Goal: Transaction & Acquisition: Purchase product/service

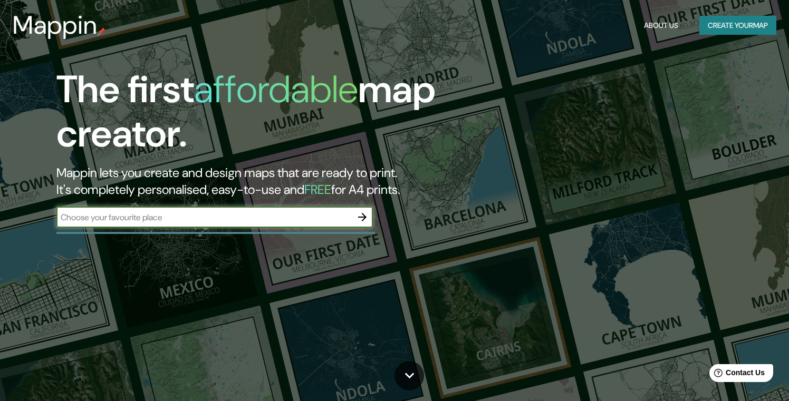
click at [197, 215] on input "text" at bounding box center [203, 217] width 295 height 12
type input "[STREET_ADDRESS][PERSON_NAME][PERSON_NAME][PERSON_NAME]."
click at [366, 217] on icon "button" at bounding box center [362, 217] width 13 height 13
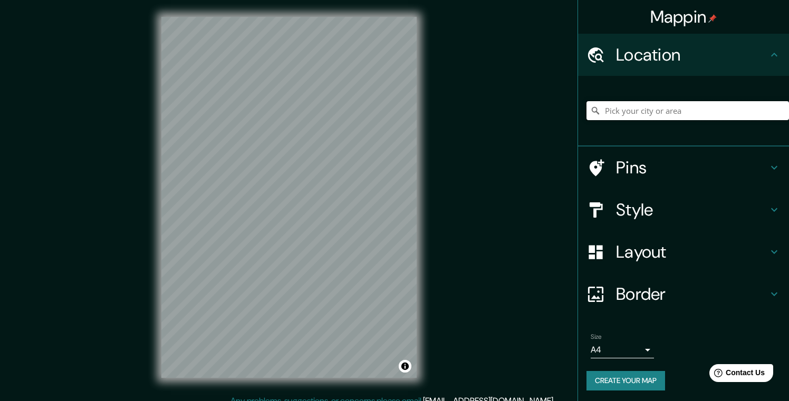
click at [654, 115] on input "Pick your city or area" at bounding box center [687, 110] width 202 height 19
paste input "[STREET_ADDRESS][PERSON_NAME][PERSON_NAME][PERSON_NAME]."
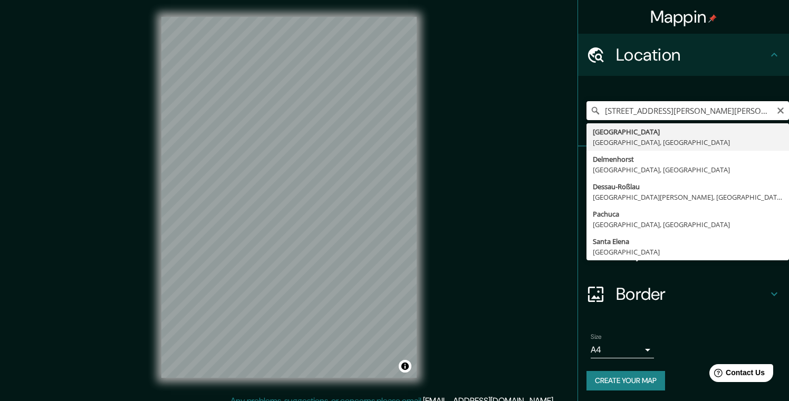
click at [763, 109] on input "[STREET_ADDRESS][PERSON_NAME][PERSON_NAME][PERSON_NAME]." at bounding box center [687, 110] width 202 height 19
click at [771, 110] on input "[STREET_ADDRESS][PERSON_NAME][PERSON_NAME][PERSON_NAME]." at bounding box center [687, 110] width 202 height 19
type input "[GEOGRAPHIC_DATA], [GEOGRAPHIC_DATA], [GEOGRAPHIC_DATA]"
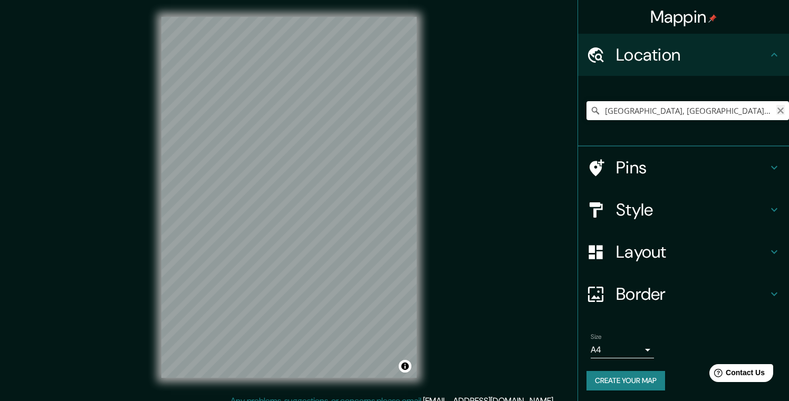
click at [777, 111] on icon "Clear" at bounding box center [780, 110] width 8 height 8
paste input "[STREET_ADDRESS][PERSON_NAME][PERSON_NAME][PERSON_NAME]."
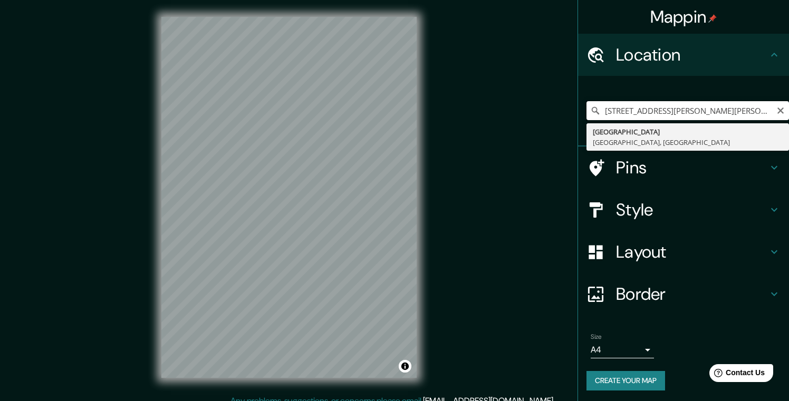
click at [771, 112] on input "[STREET_ADDRESS][PERSON_NAME][PERSON_NAME][PERSON_NAME]." at bounding box center [687, 110] width 202 height 19
type input "[STREET_ADDRESS][PERSON_NAME][PERSON_NAME][PERSON_NAME]"
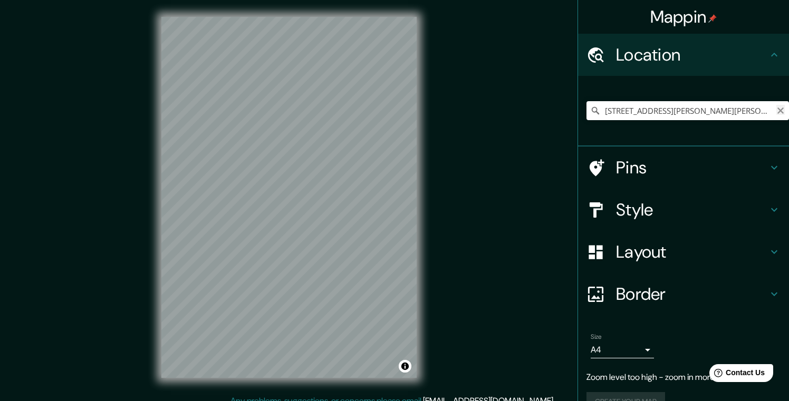
click at [780, 108] on icon "Clear" at bounding box center [780, 110] width 8 height 8
paste input "[STREET_ADDRESS][PERSON_NAME][PERSON_NAME][PERSON_NAME]."
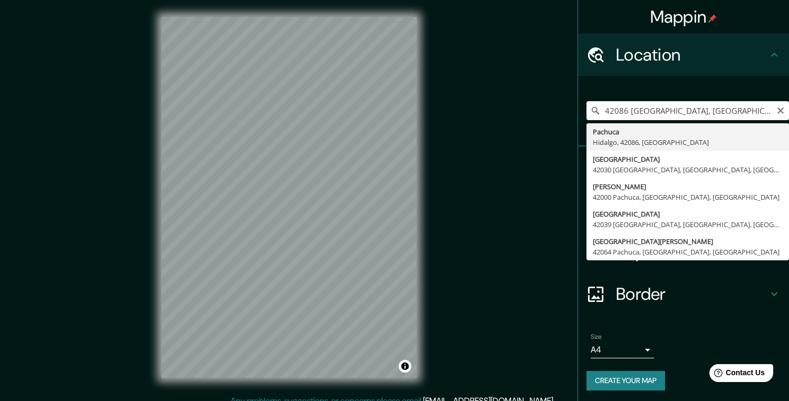
type input "Pachuca, [GEOGRAPHIC_DATA], 42086, [GEOGRAPHIC_DATA]"
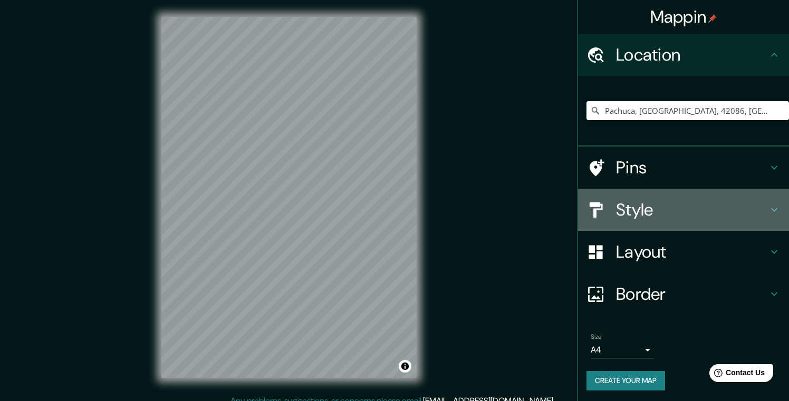
click at [625, 214] on h4 "Style" at bounding box center [692, 209] width 152 height 21
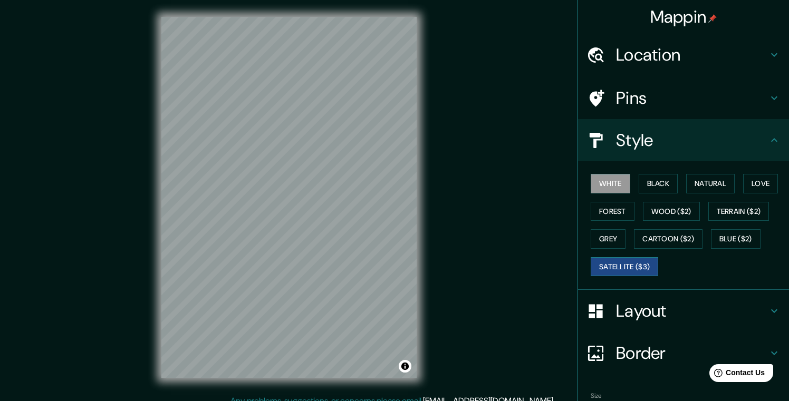
click at [606, 260] on button "Satellite ($3)" at bounding box center [623, 267] width 67 height 20
click at [158, 190] on div "© Mapbox © OpenStreetMap Improve this map © Maxar" at bounding box center [288, 197] width 289 height 395
click at [454, 179] on div "Mappin Location [GEOGRAPHIC_DATA], [GEOGRAPHIC_DATA], [GEOGRAPHIC_DATA], [GEOGR…" at bounding box center [394, 206] width 789 height 412
click at [730, 234] on button "Blue ($2)" at bounding box center [736, 239] width 50 height 20
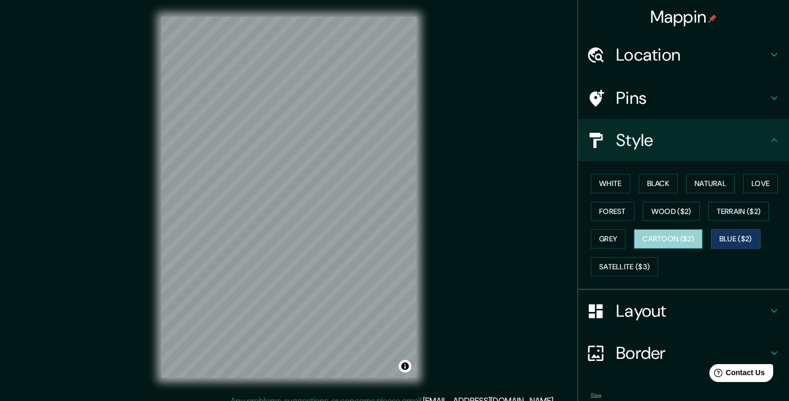
click at [684, 235] on button "Cartoon ($2)" at bounding box center [668, 239] width 69 height 20
click at [620, 185] on button "White" at bounding box center [610, 184] width 40 height 20
